Goal: Navigation & Orientation: Find specific page/section

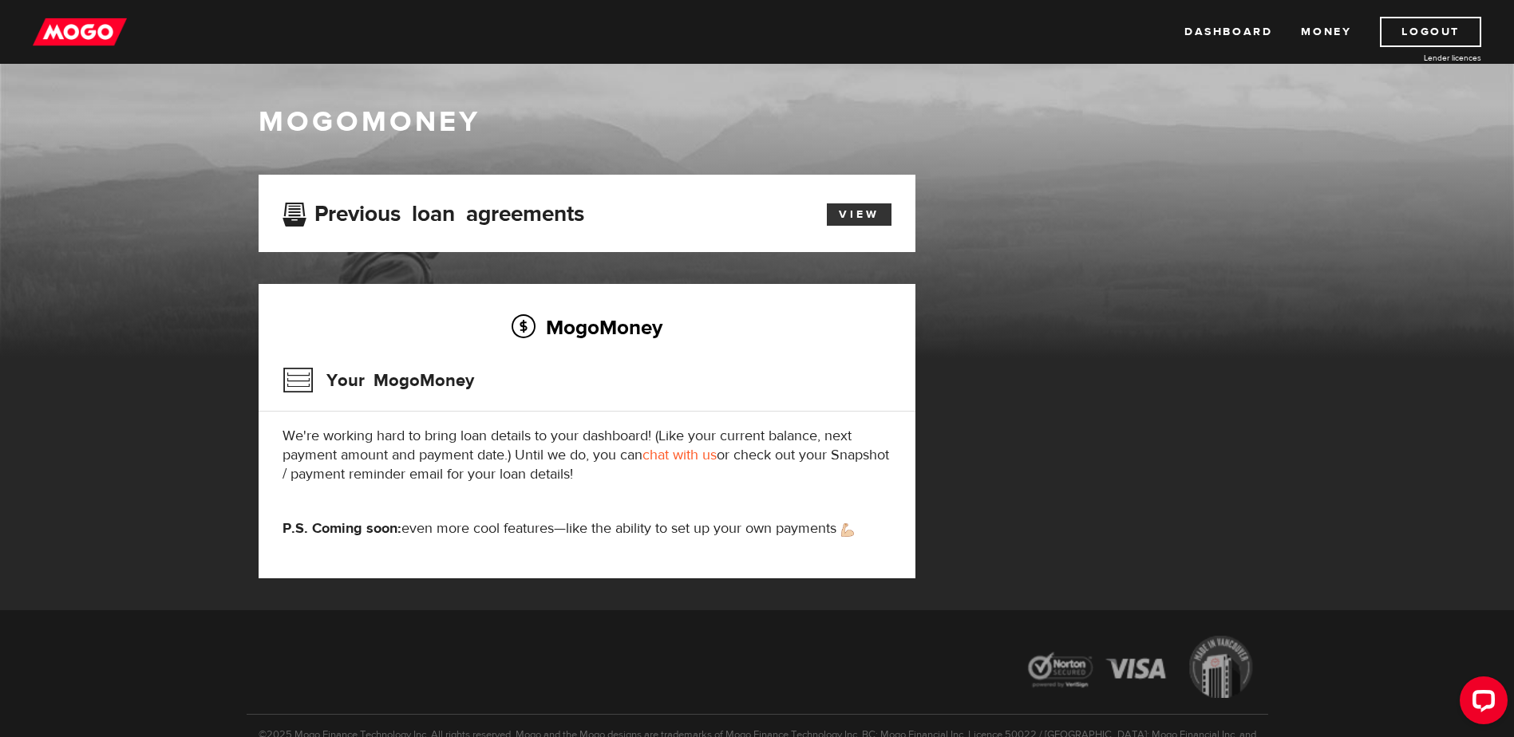
click at [854, 204] on link "View" at bounding box center [859, 214] width 65 height 22
click at [1317, 30] on link "Money" at bounding box center [1326, 32] width 50 height 30
click at [1231, 22] on link "Dashboard" at bounding box center [1228, 32] width 88 height 30
click at [857, 205] on link "View" at bounding box center [859, 214] width 65 height 22
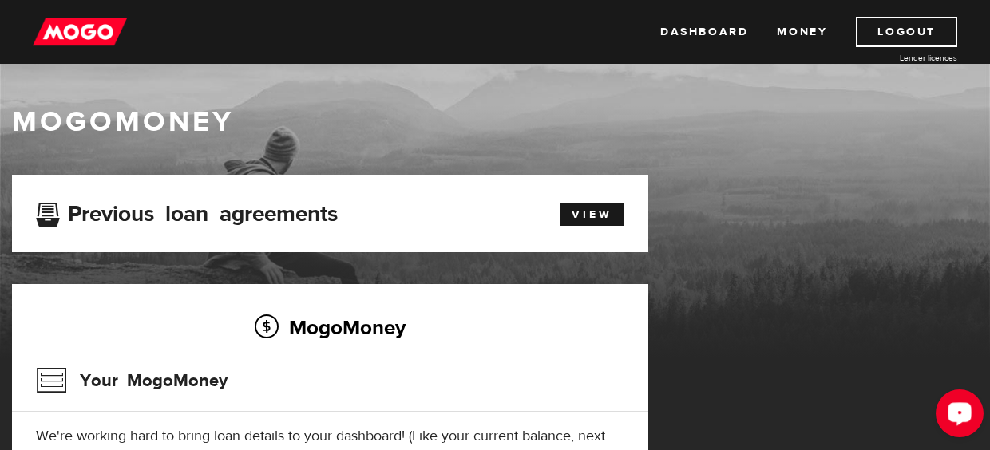
click at [954, 413] on icon "Open LiveChat chat widget" at bounding box center [959, 413] width 15 height 10
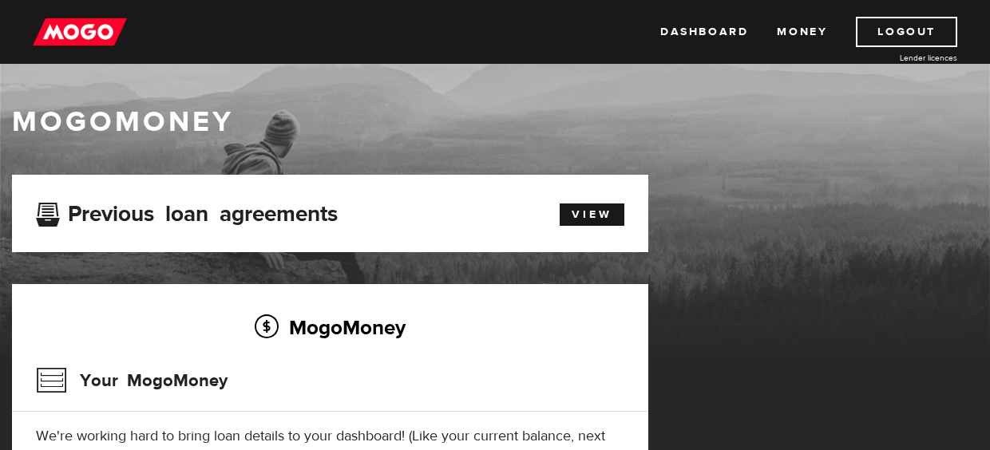
scroll to position [80, 0]
